Goal: Task Accomplishment & Management: Use online tool/utility

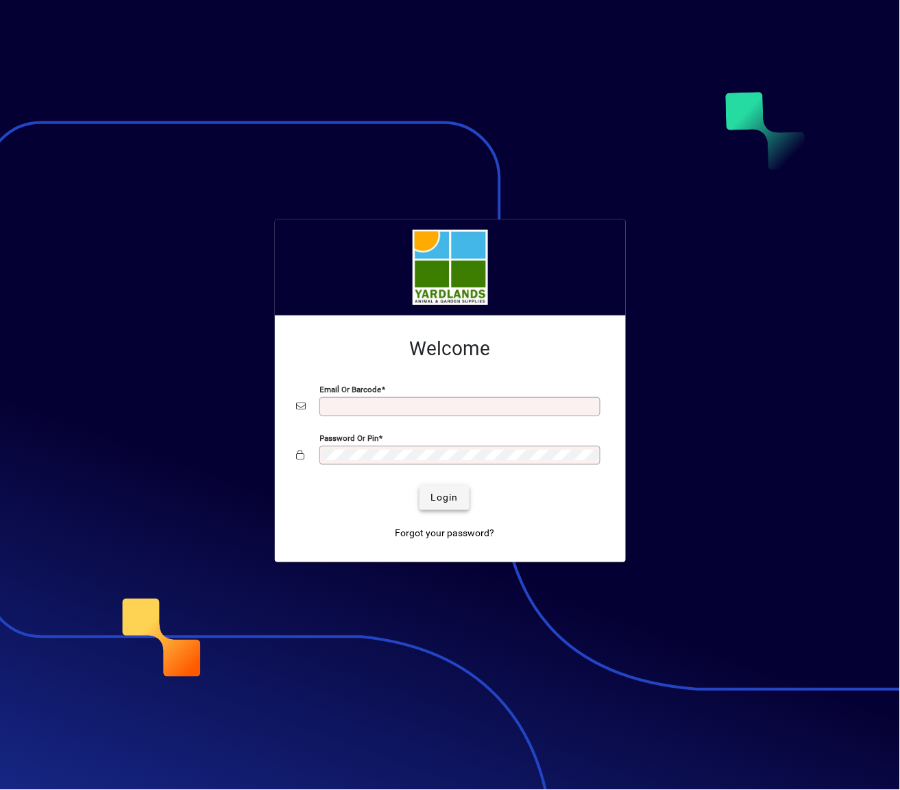
type input "**********"
click at [446, 501] on span "Login" at bounding box center [445, 497] width 28 height 14
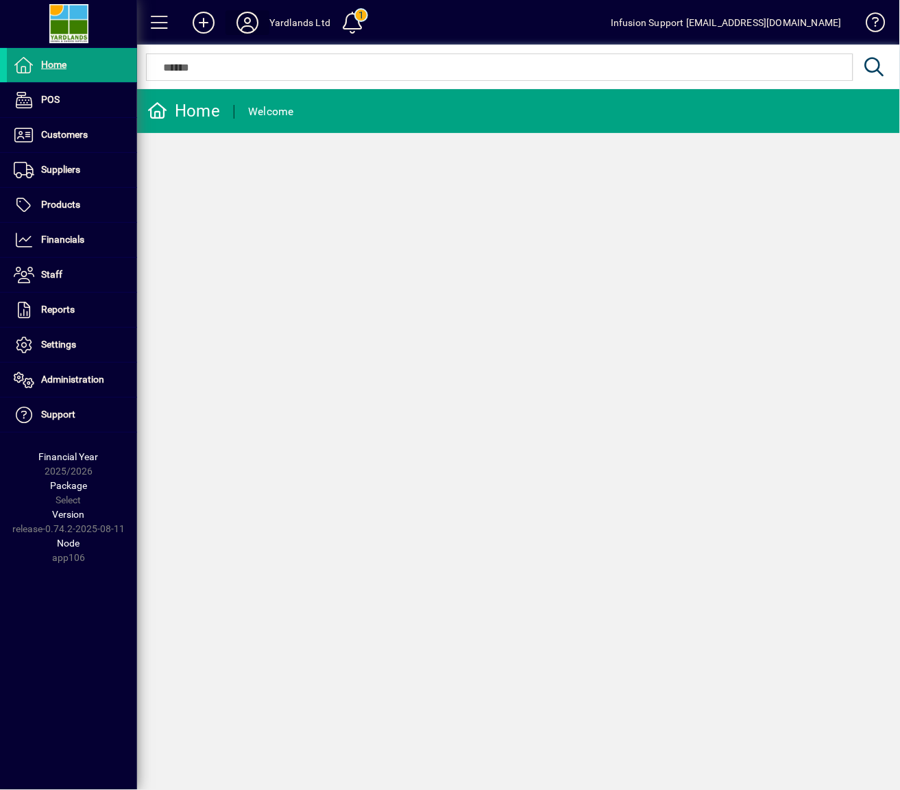
click at [240, 29] on icon at bounding box center [247, 23] width 27 height 22
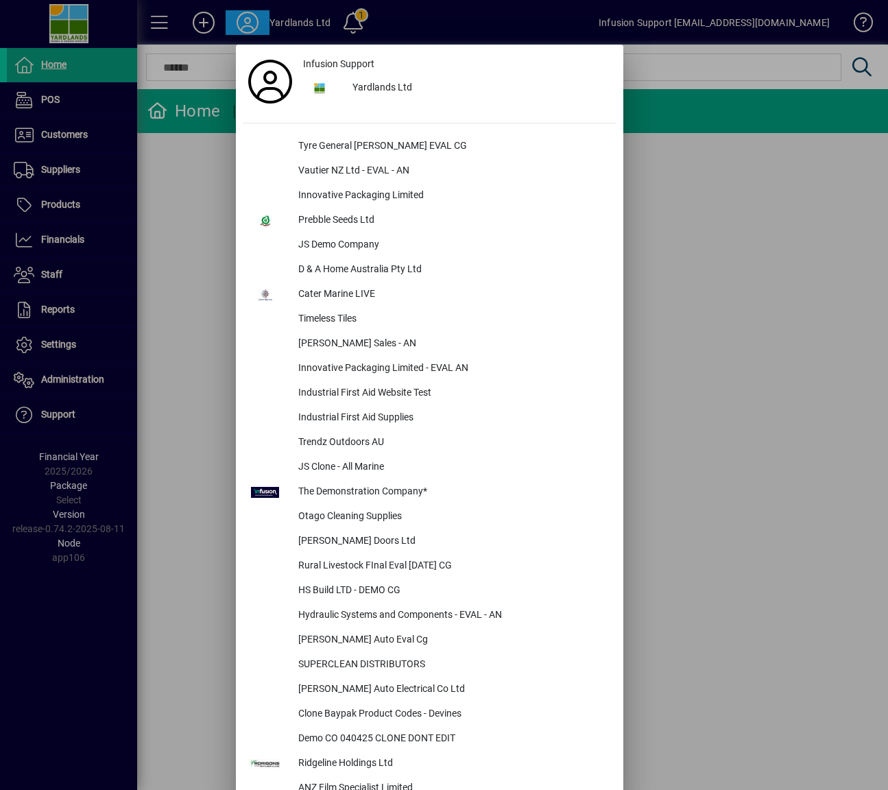
click at [34, 384] on div at bounding box center [444, 395] width 888 height 790
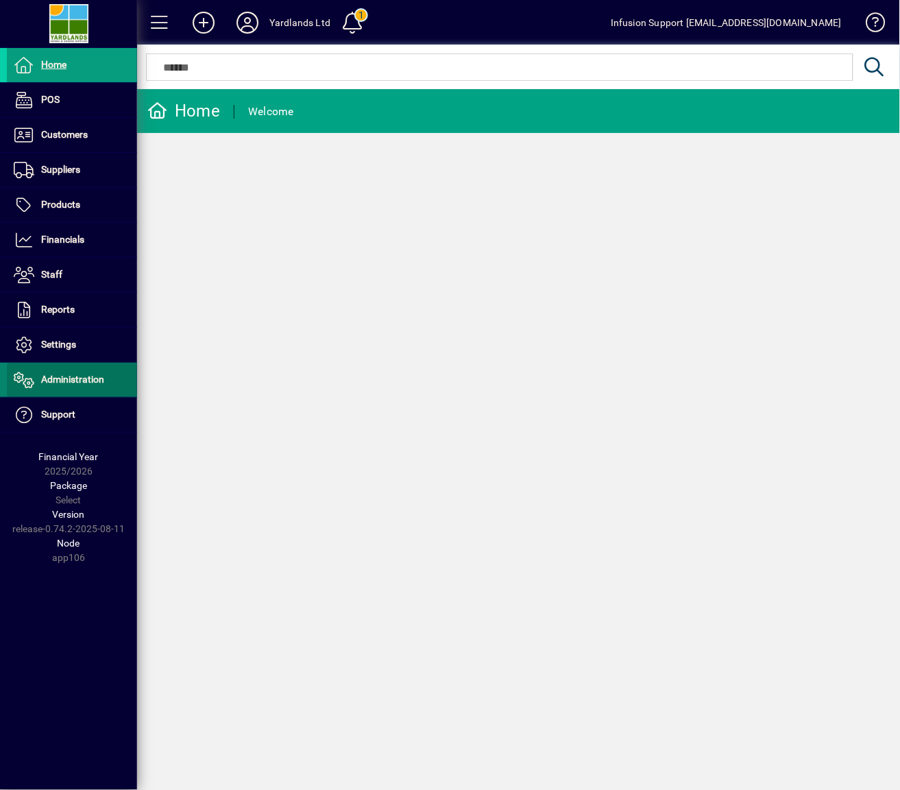
click at [84, 385] on span "Administration" at bounding box center [72, 379] width 63 height 11
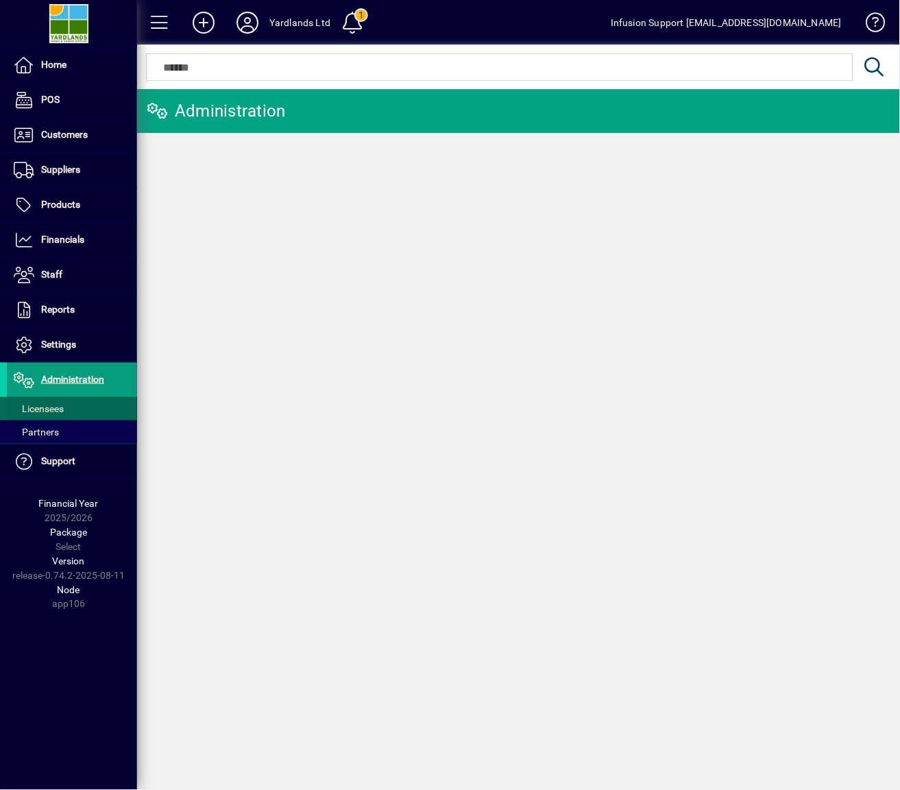
click at [66, 409] on span at bounding box center [72, 408] width 130 height 33
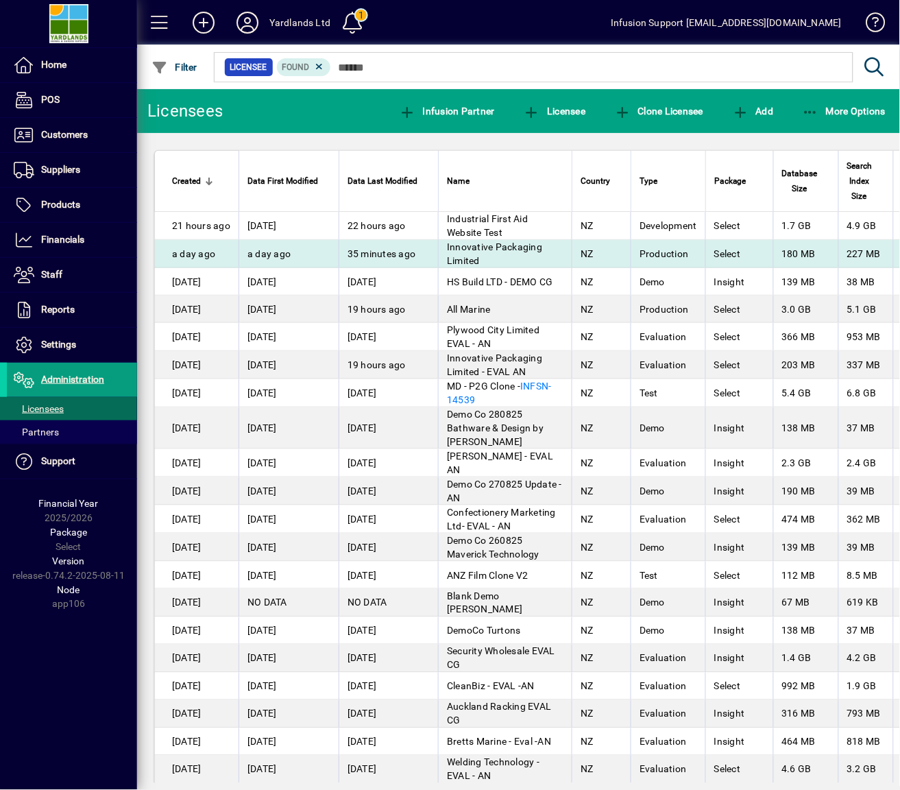
click at [487, 255] on td "Innovative Packaging Limited" at bounding box center [505, 254] width 134 height 28
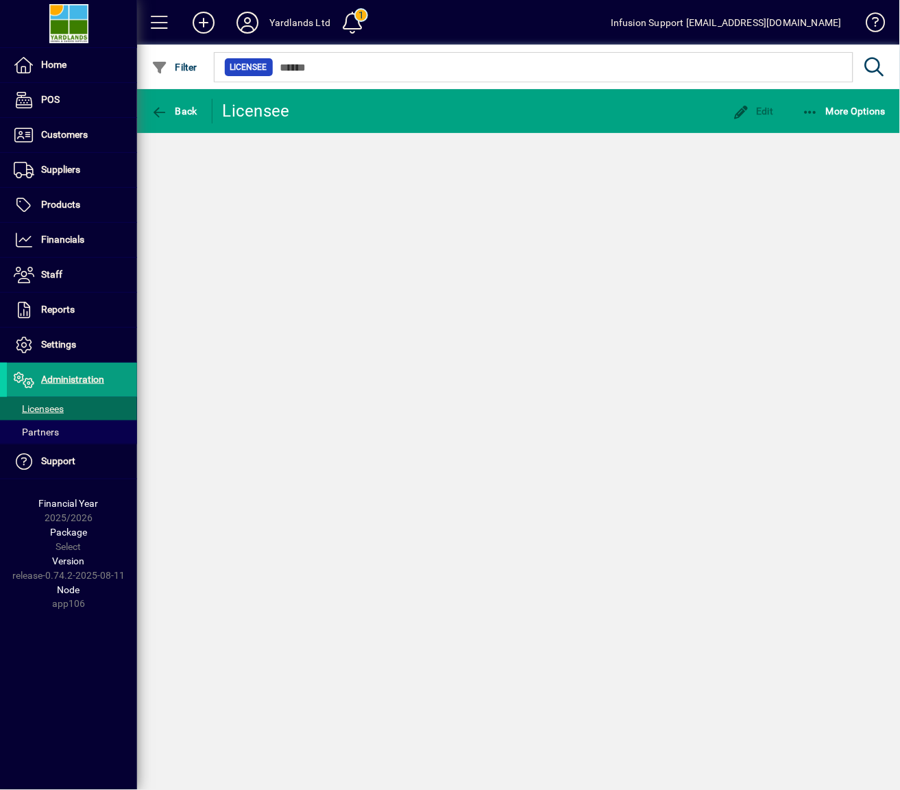
click at [487, 255] on div "Back Licensee Edit More Options" at bounding box center [518, 439] width 763 height 701
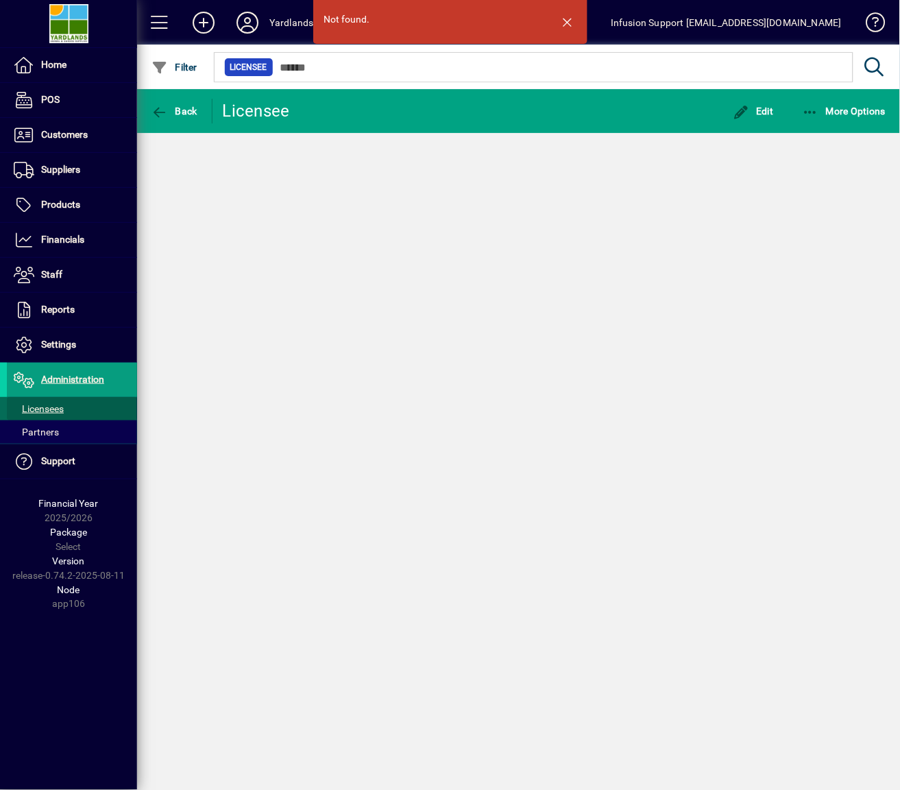
click at [31, 413] on span "Licensees" at bounding box center [39, 408] width 50 height 11
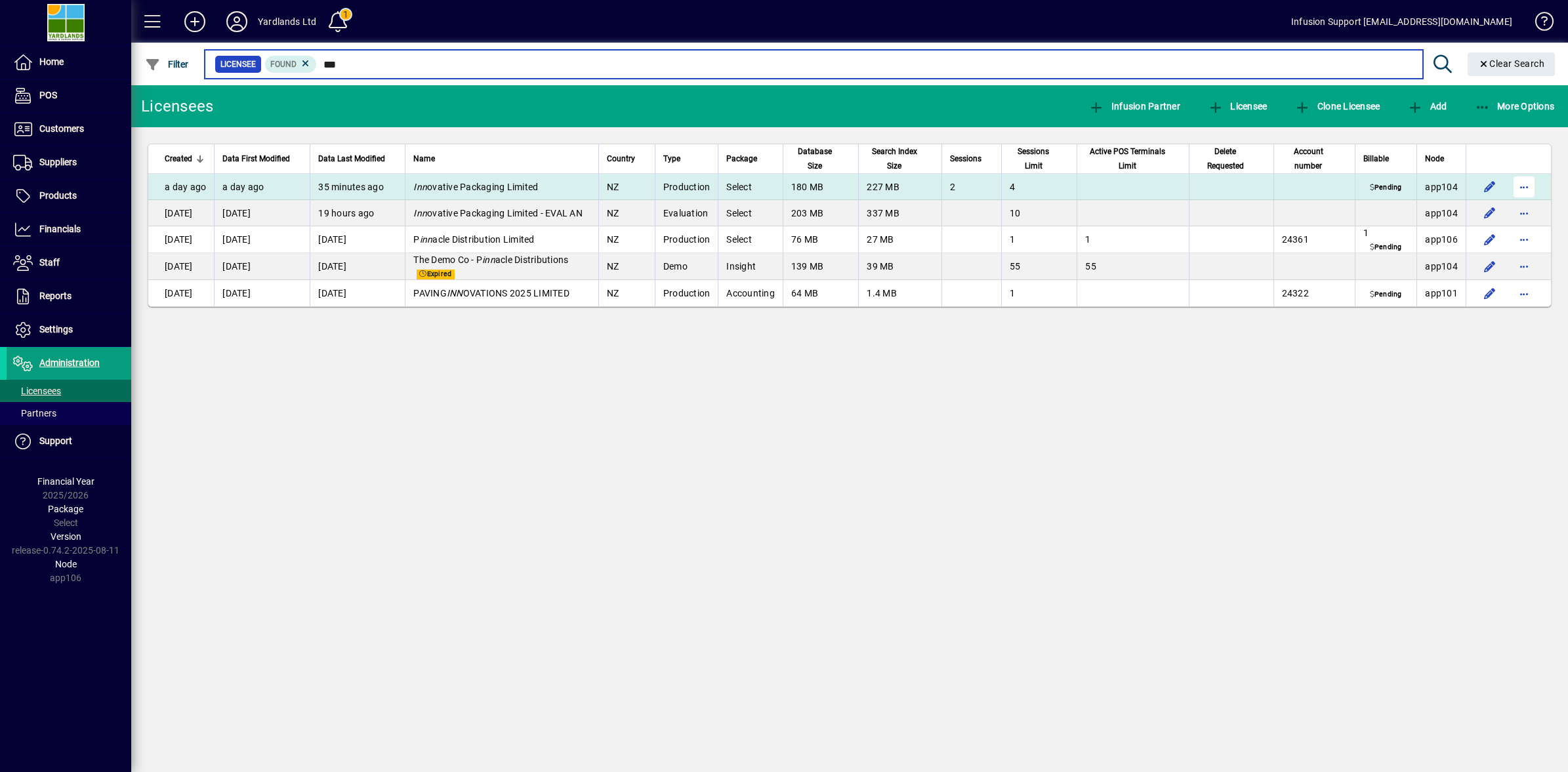
type input "***"
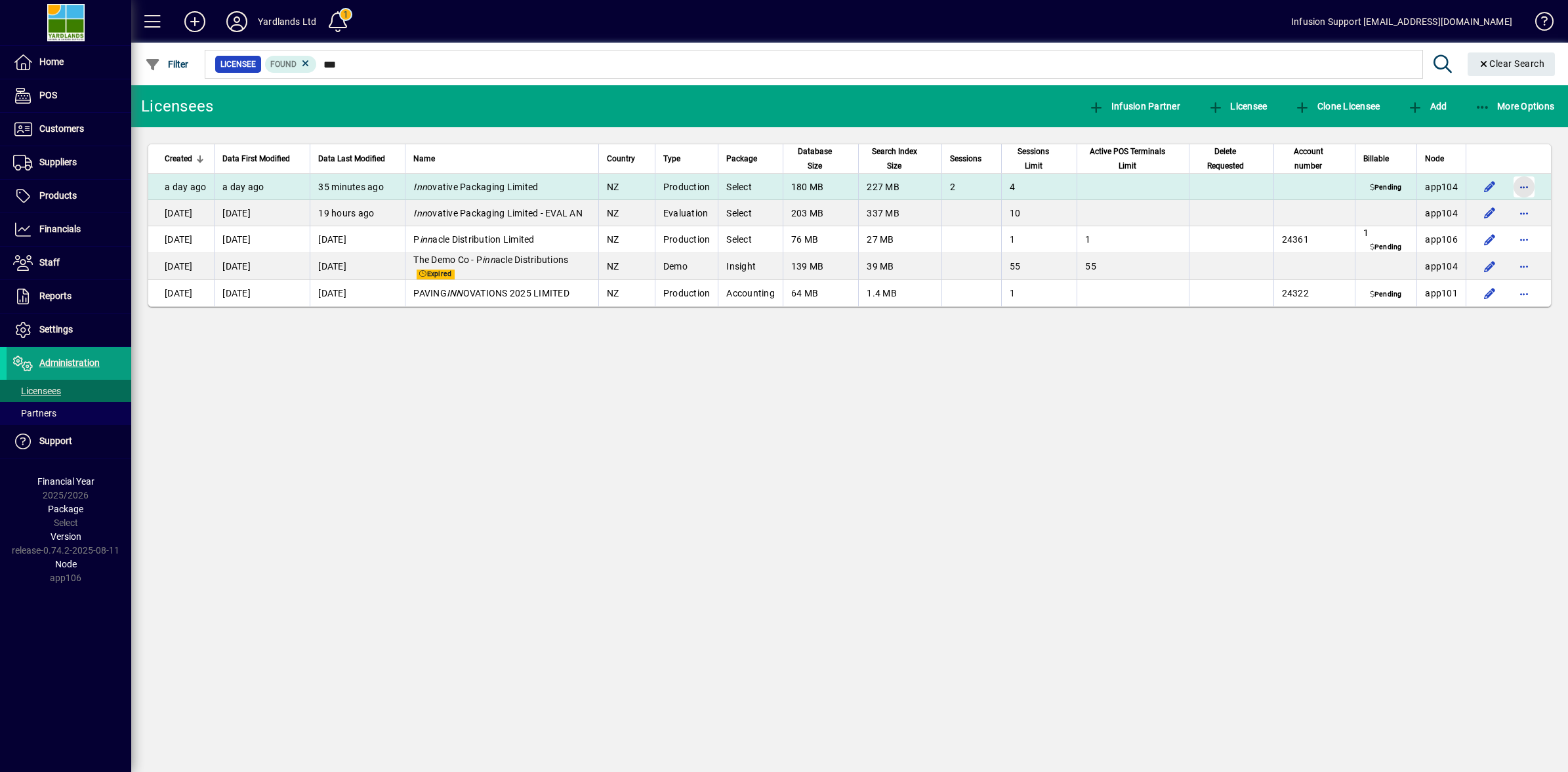
click at [861, 183] on span "button" at bounding box center [1523, 187] width 32 height 32
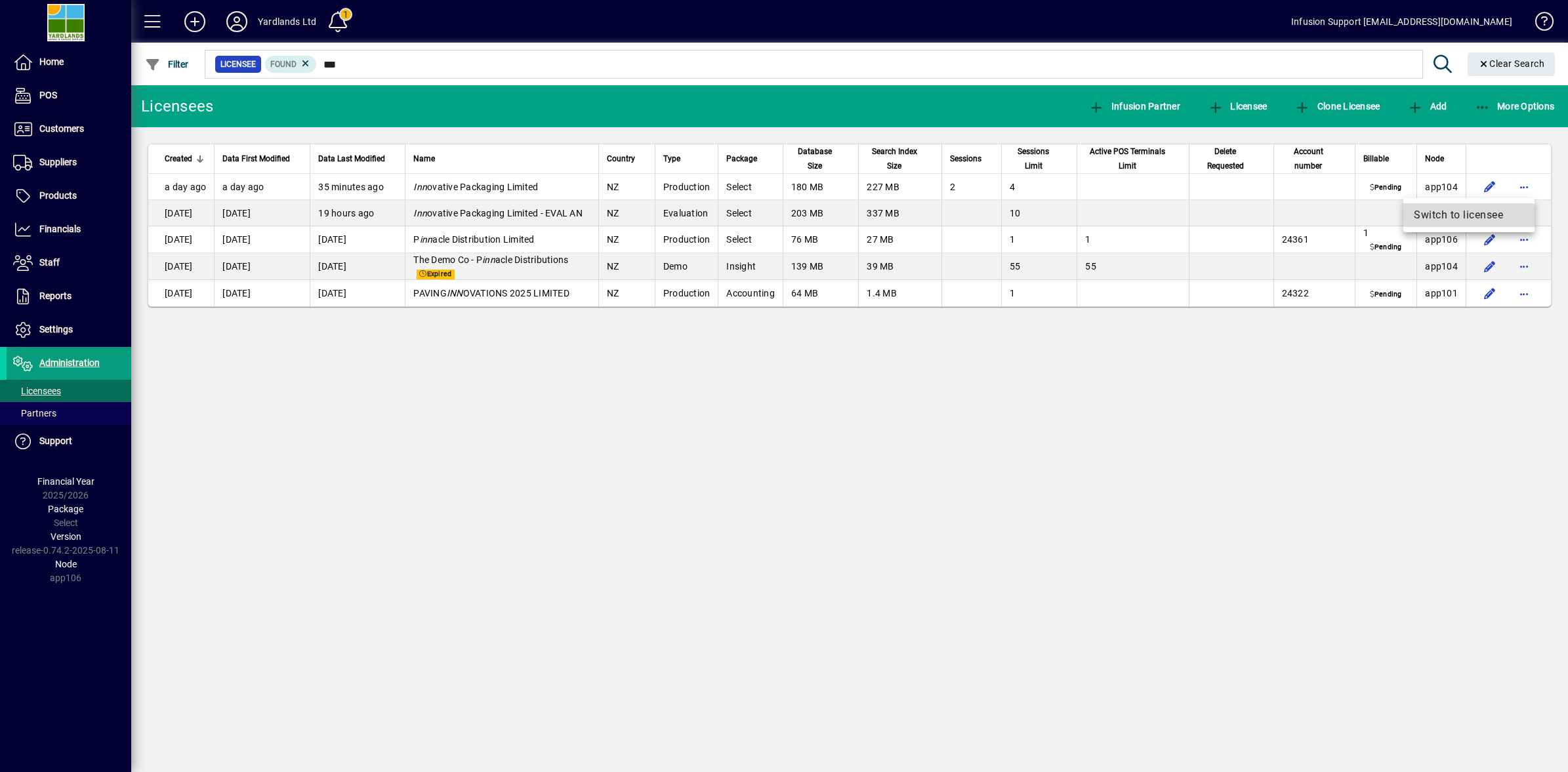
click at [861, 211] on span "Switch to licensee" at bounding box center [1469, 215] width 110 height 15
